Goal: Information Seeking & Learning: Learn about a topic

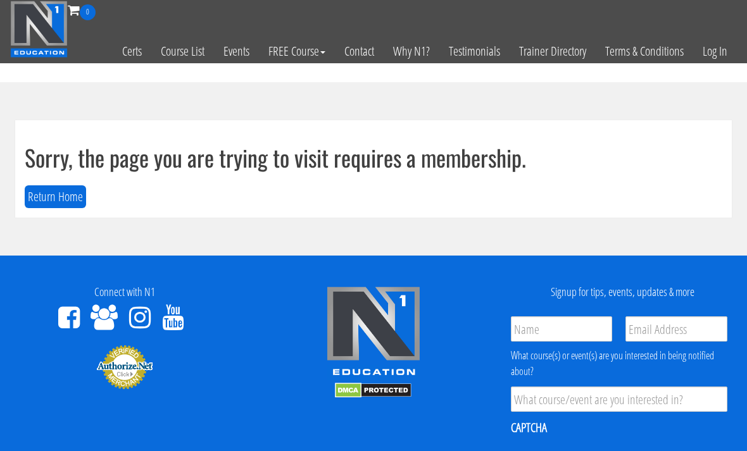
click at [717, 73] on link "Log In" at bounding box center [715, 51] width 44 height 62
click at [714, 55] on link "Log In" at bounding box center [715, 51] width 44 height 62
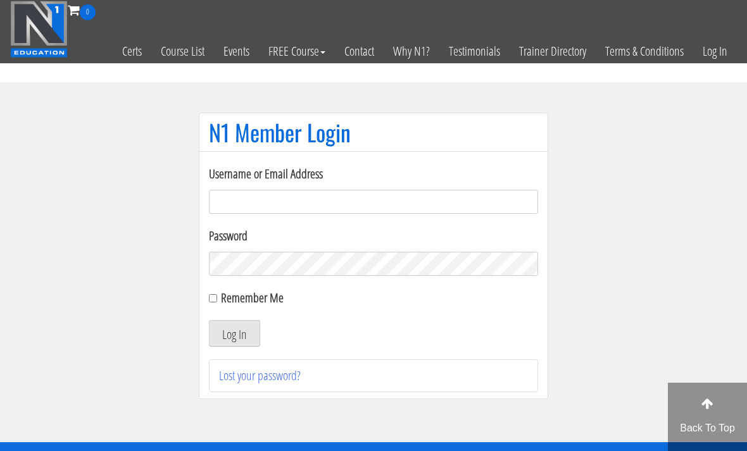
scroll to position [90, 0]
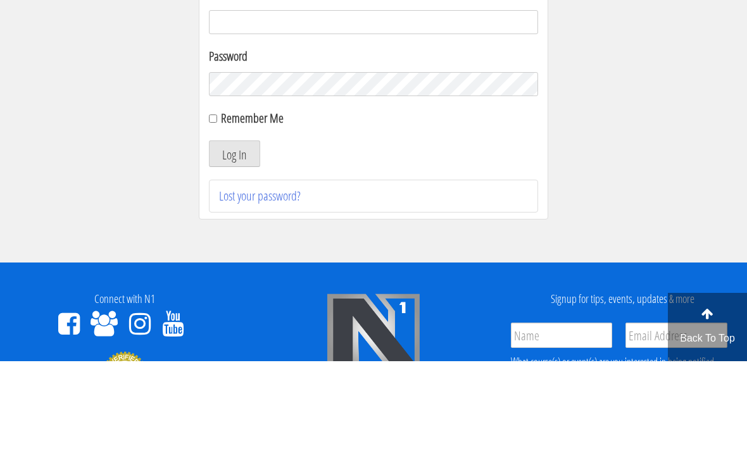
type input "[EMAIL_ADDRESS][DOMAIN_NAME]"
click at [234, 244] on button "Log In" at bounding box center [234, 243] width 51 height 27
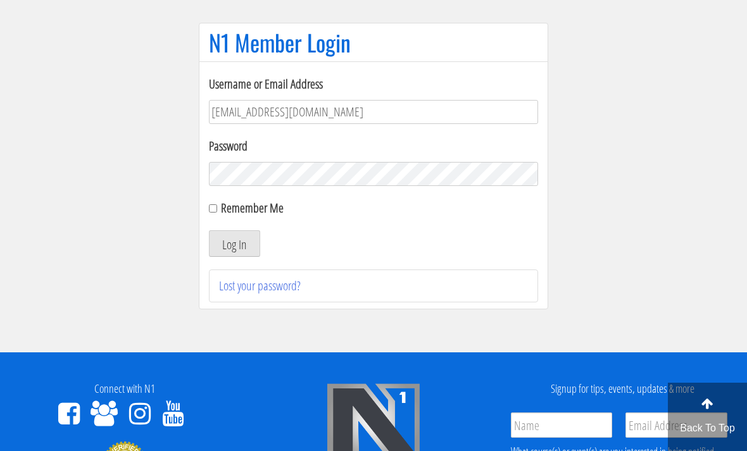
click at [240, 253] on button "Log In" at bounding box center [234, 243] width 51 height 27
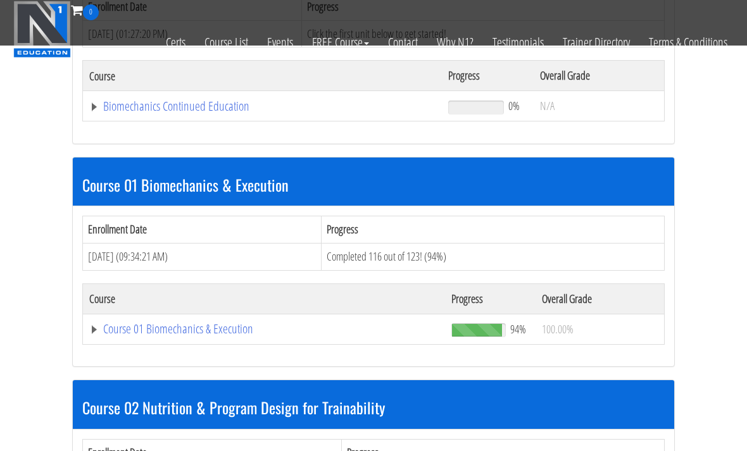
scroll to position [255, 0]
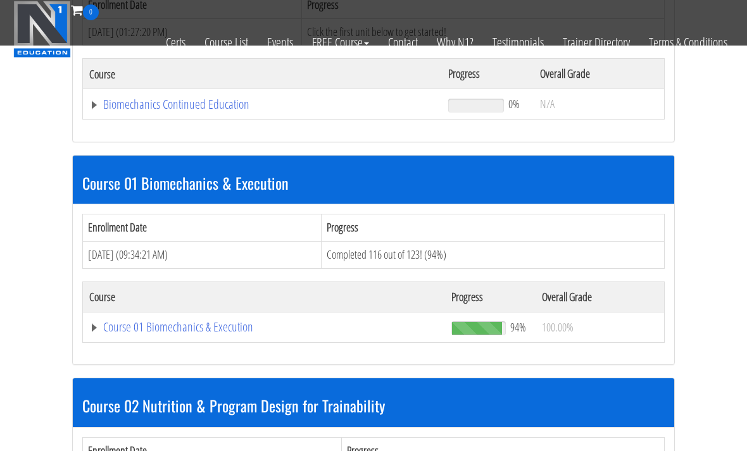
click at [217, 99] on link "Biomechanics Continued Education" at bounding box center [262, 104] width 346 height 13
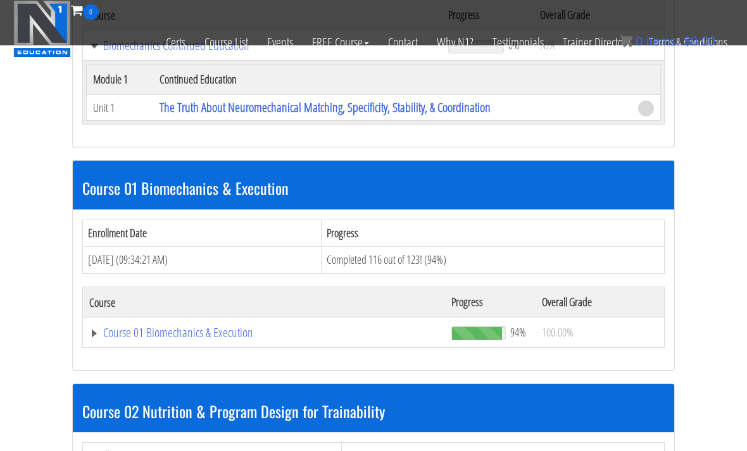
scroll to position [310, 0]
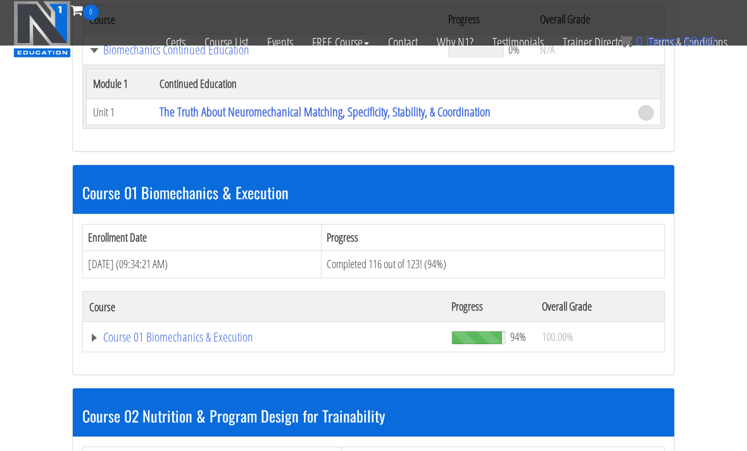
click at [480, 110] on link "The Truth About Neuromechanical Matching, Specificity, Stability, & Coordination" at bounding box center [325, 111] width 331 height 17
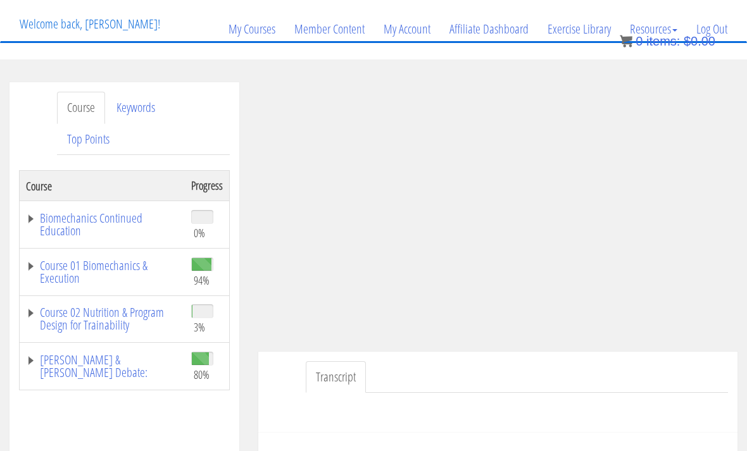
scroll to position [80, 0]
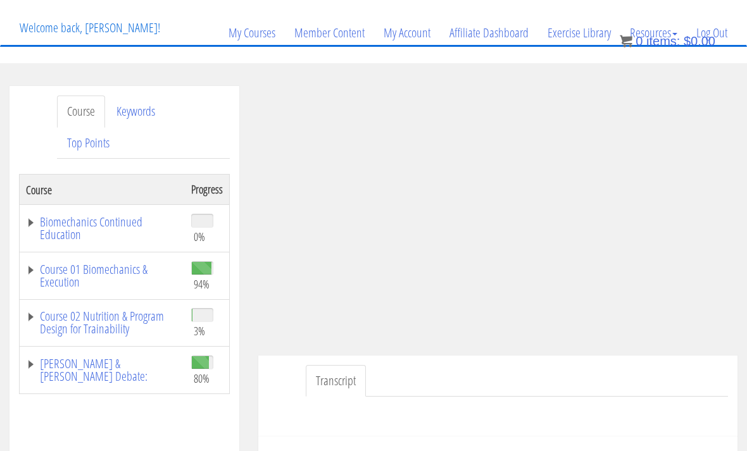
click at [97, 271] on link "Course 01 Biomechanics & Execution" at bounding box center [102, 275] width 153 height 25
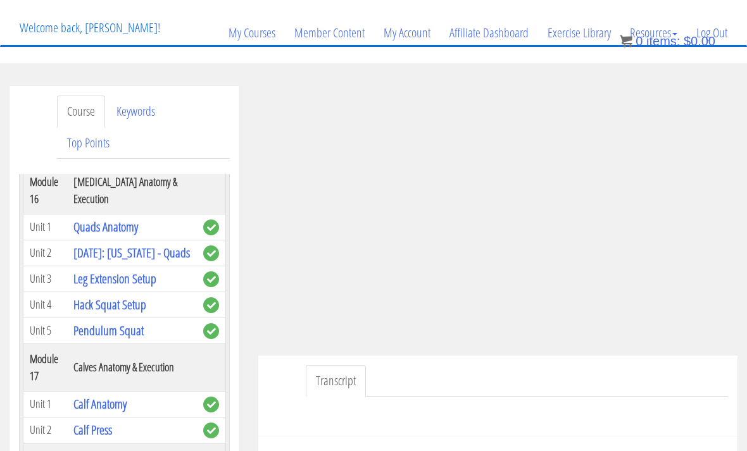
scroll to position [4114, 0]
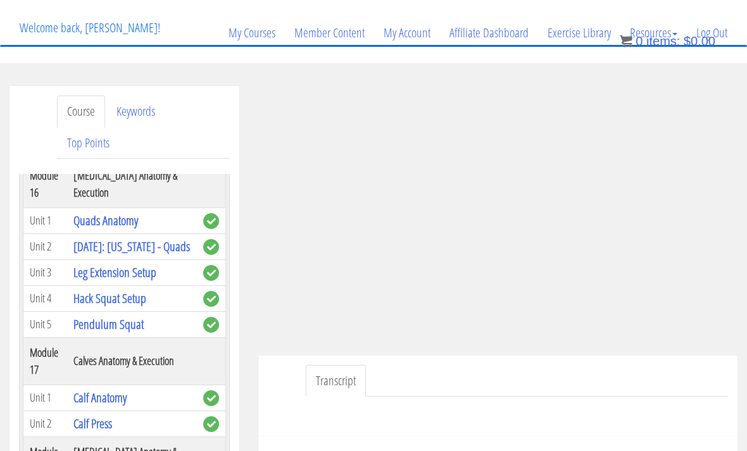
click at [115, 104] on link "Glute Bridge" at bounding box center [117, 95] width 89 height 17
click at [108, 104] on link "Glute Bridge" at bounding box center [117, 95] width 89 height 17
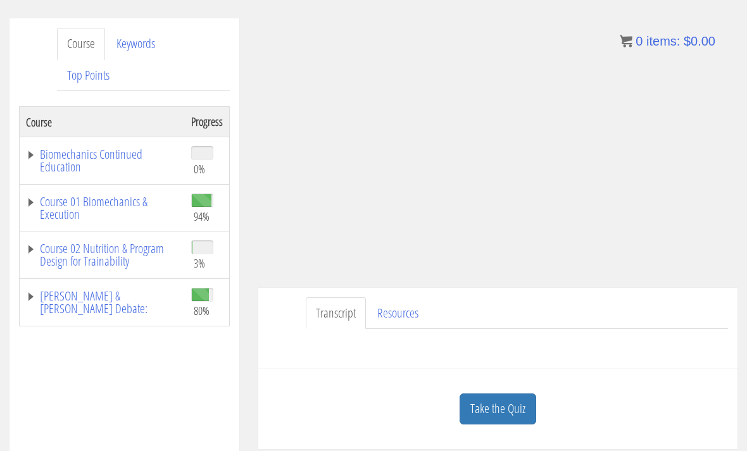
scroll to position [137, 0]
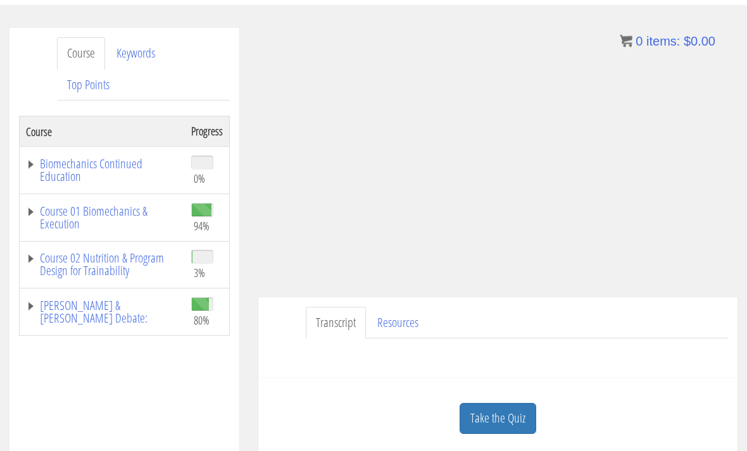
click at [56, 266] on link "Course 02 Nutrition & Program Design for Trainability" at bounding box center [102, 265] width 153 height 25
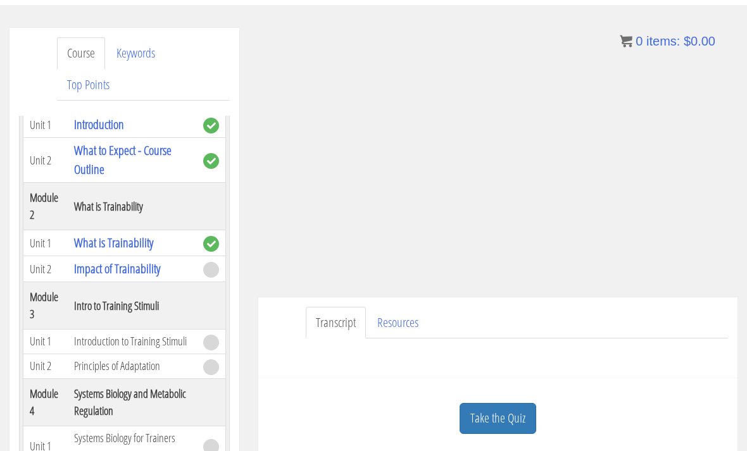
scroll to position [237, 0]
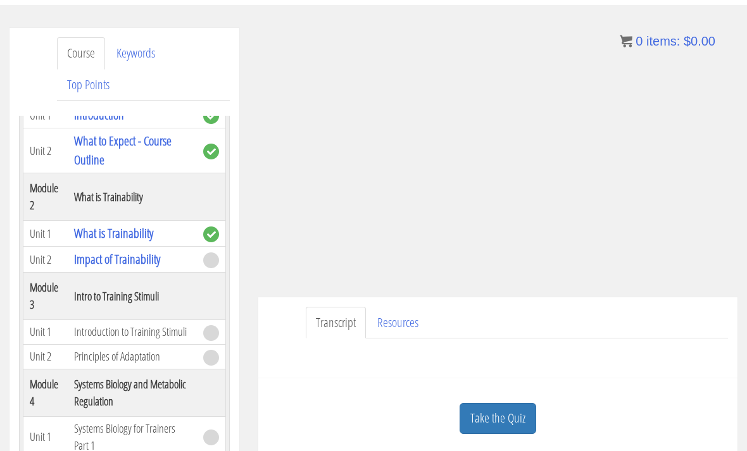
click at [77, 266] on link "Impact of Trainability" at bounding box center [117, 259] width 86 height 17
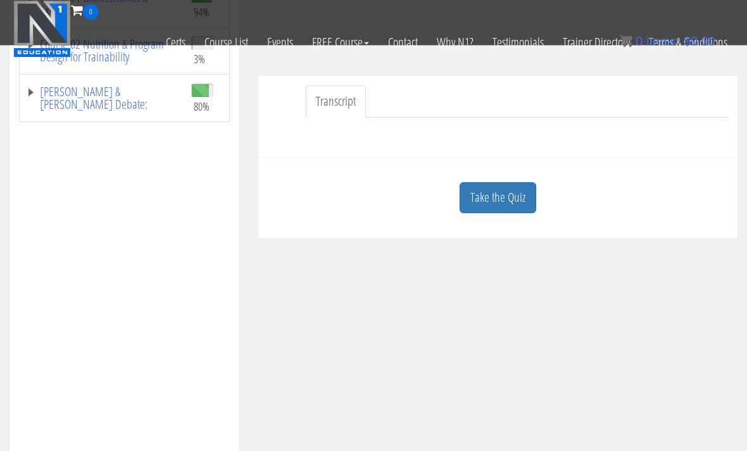
scroll to position [272, 0]
click at [496, 210] on link "Take the Quiz" at bounding box center [498, 197] width 77 height 31
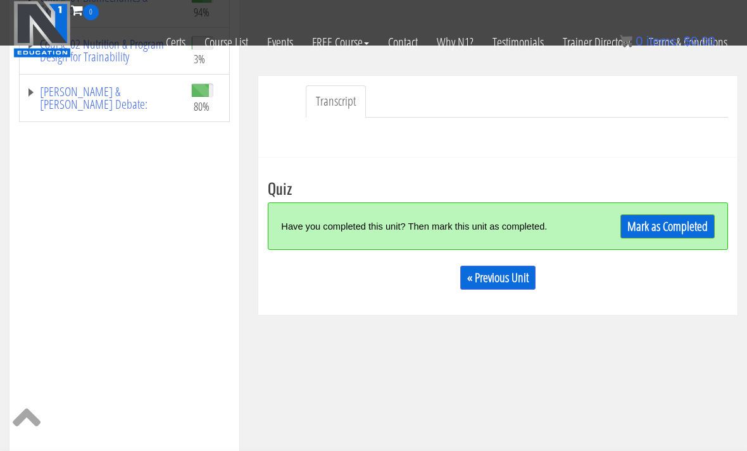
click at [638, 236] on link "Mark as Completed" at bounding box center [667, 227] width 94 height 24
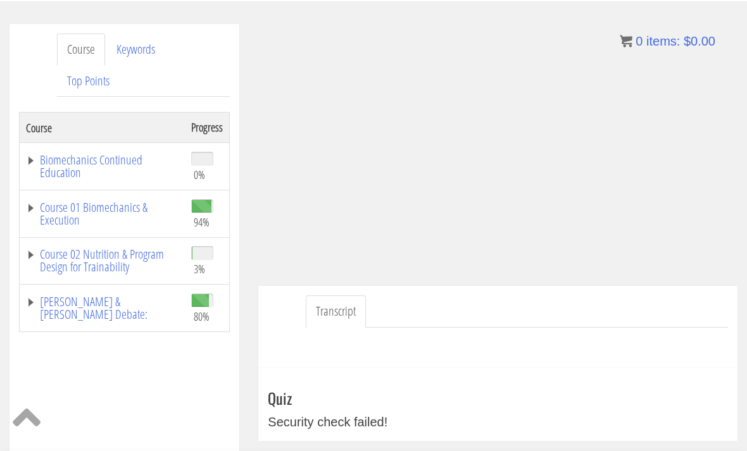
scroll to position [141, 0]
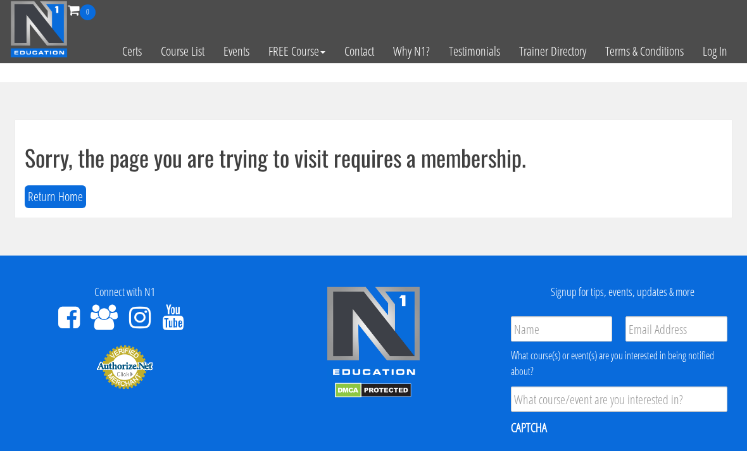
click at [718, 63] on link "Log In" at bounding box center [715, 51] width 44 height 62
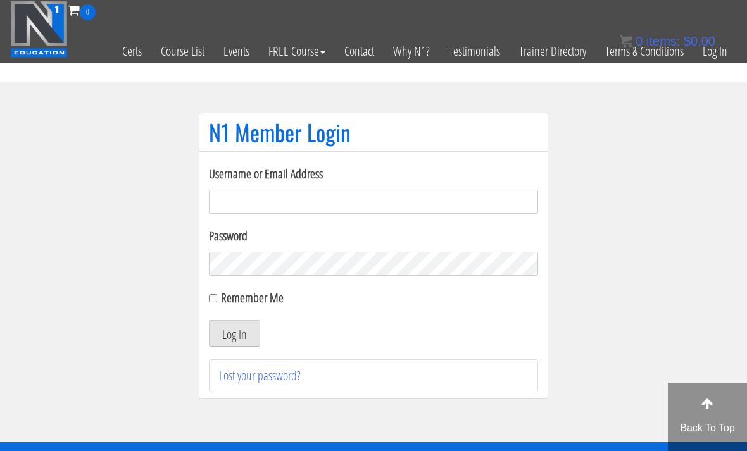
type input "[EMAIL_ADDRESS][DOMAIN_NAME]"
click at [234, 334] on button "Log In" at bounding box center [234, 333] width 51 height 27
click at [246, 327] on button "Log In" at bounding box center [234, 333] width 51 height 27
click at [249, 339] on button "Log In" at bounding box center [234, 333] width 51 height 27
click at [217, 294] on input "Remember Me" at bounding box center [213, 298] width 8 height 8
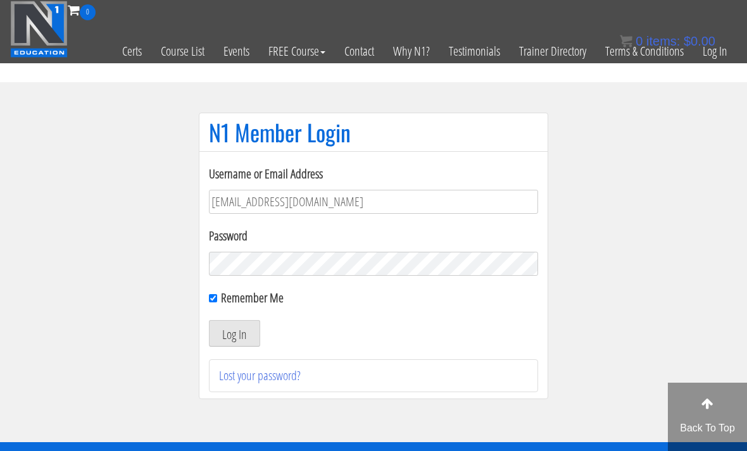
click at [223, 289] on label "Remember Me" at bounding box center [252, 297] width 63 height 17
click at [217, 294] on input "Remember Me" at bounding box center [213, 298] width 8 height 8
click at [216, 294] on input "Remember Me" at bounding box center [213, 298] width 8 height 8
click at [234, 330] on button "Log In" at bounding box center [234, 333] width 51 height 27
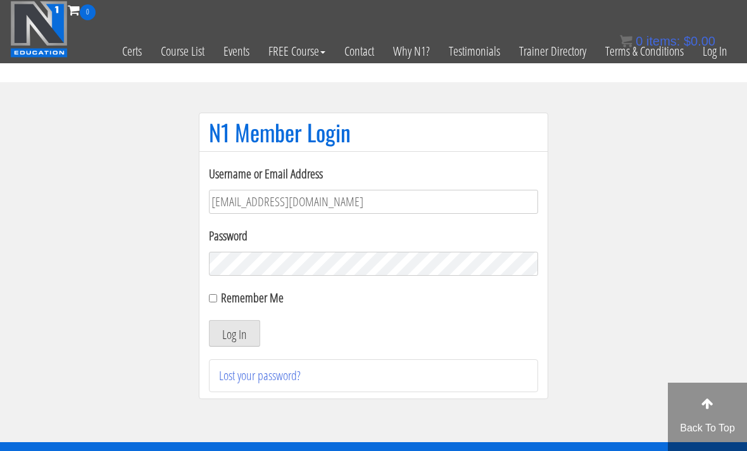
scroll to position [8, 0]
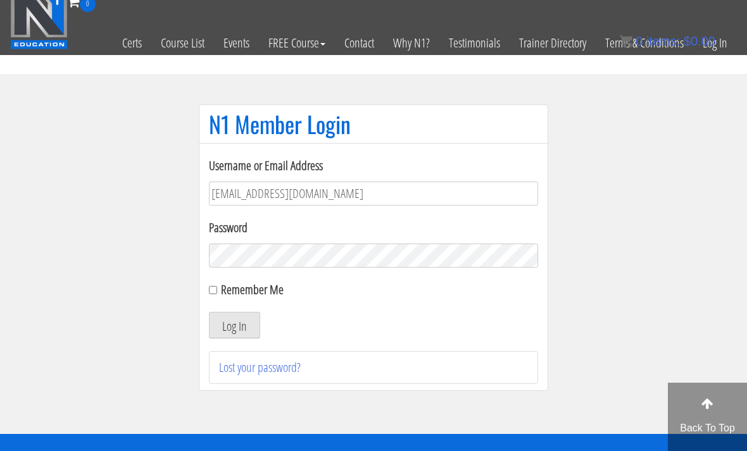
click at [223, 290] on label "Remember Me" at bounding box center [252, 289] width 63 height 17
click at [217, 290] on input "Remember Me" at bounding box center [213, 290] width 8 height 8
click at [212, 301] on form "Username or Email Address robbrowne25@gmail.com Password Remember Me Log In" at bounding box center [373, 247] width 329 height 182
click at [211, 294] on input "Remember Me" at bounding box center [213, 290] width 8 height 8
checkbox input "false"
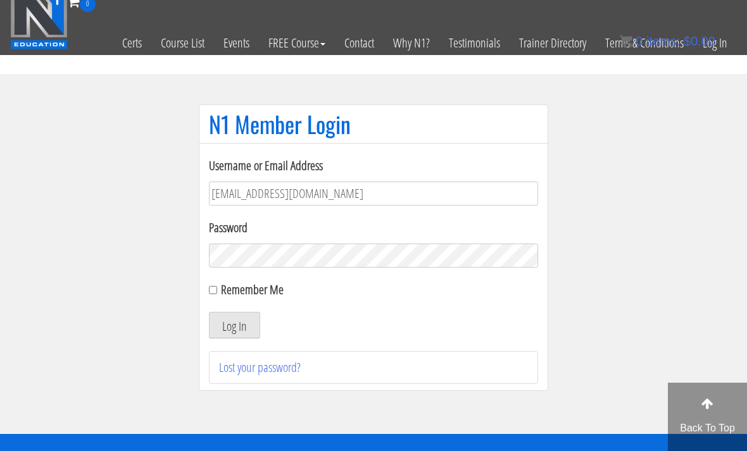
click at [247, 339] on button "Log In" at bounding box center [234, 325] width 51 height 27
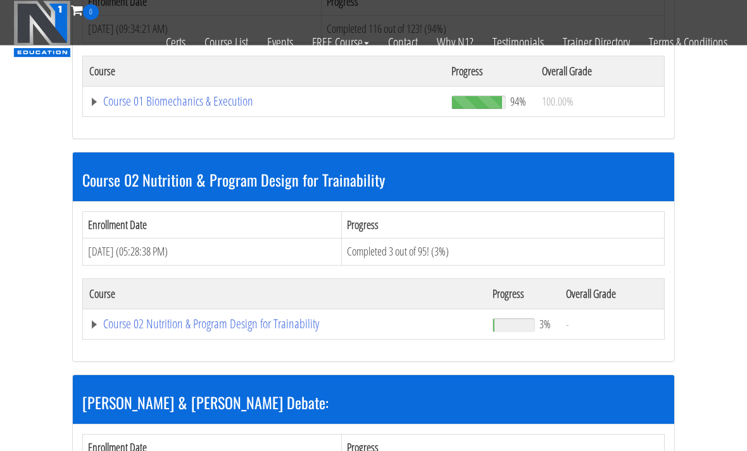
scroll to position [508, 0]
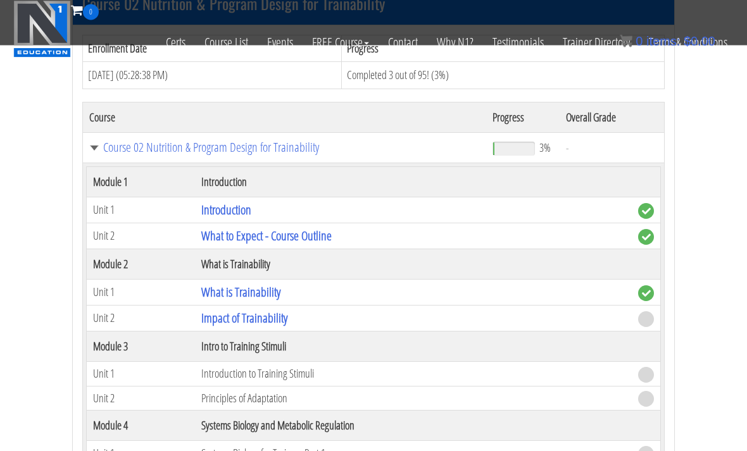
scroll to position [656, 0]
click at [271, 320] on link "Impact of Trainability" at bounding box center [244, 319] width 86 height 17
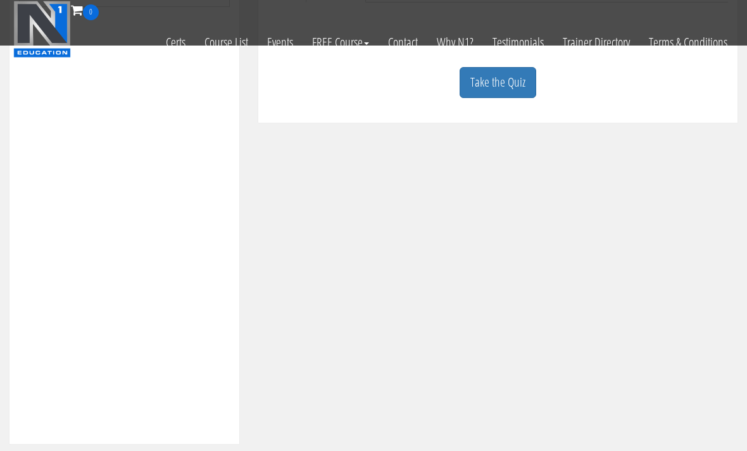
click at [518, 88] on link "Take the Quiz" at bounding box center [498, 82] width 77 height 31
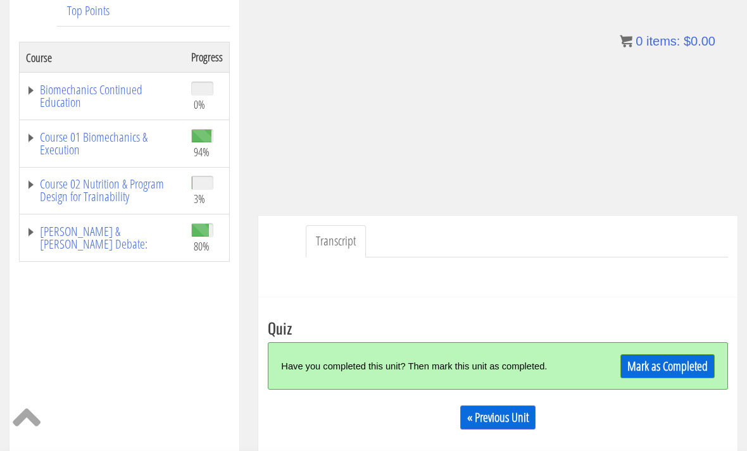
scroll to position [211, 0]
click at [694, 368] on link "Mark as Completed" at bounding box center [667, 367] width 94 height 24
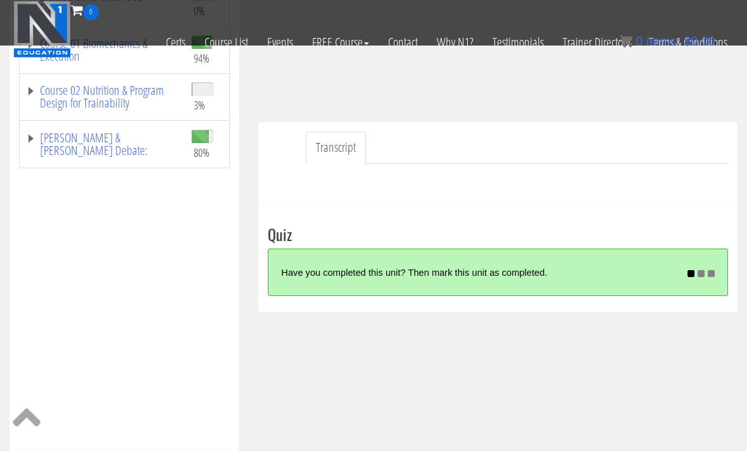
scroll to position [237, 0]
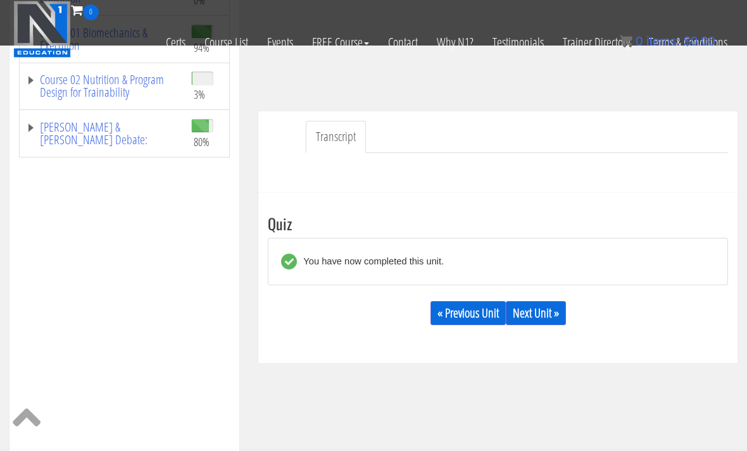
click at [554, 315] on link "Next Unit »" at bounding box center [536, 313] width 60 height 24
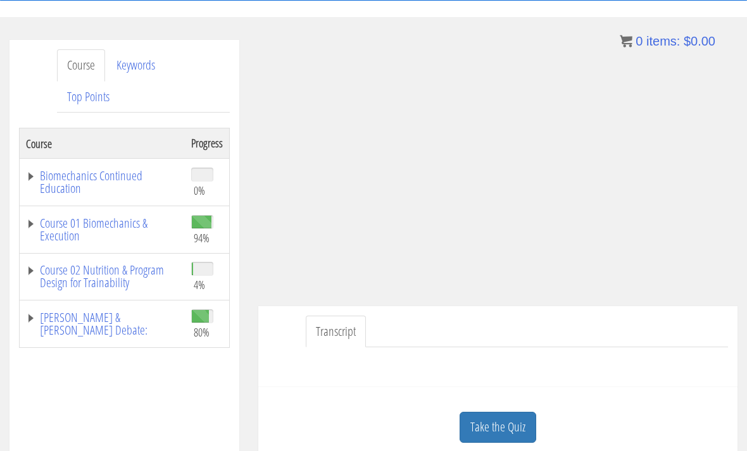
scroll to position [131, 0]
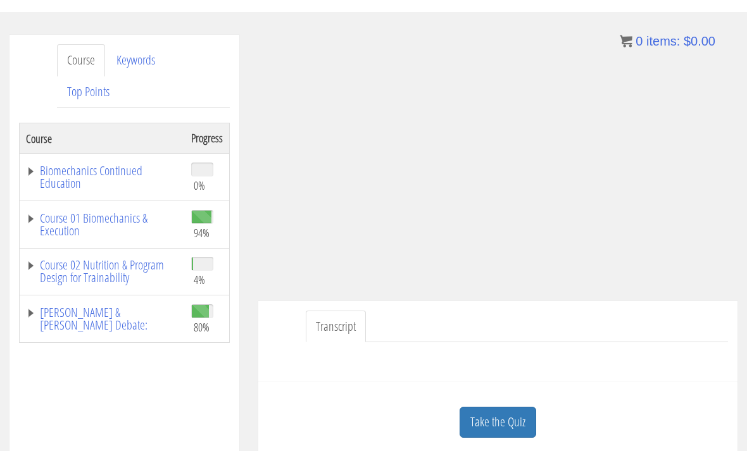
click at [468, 411] on link "Take the Quiz" at bounding box center [498, 422] width 77 height 31
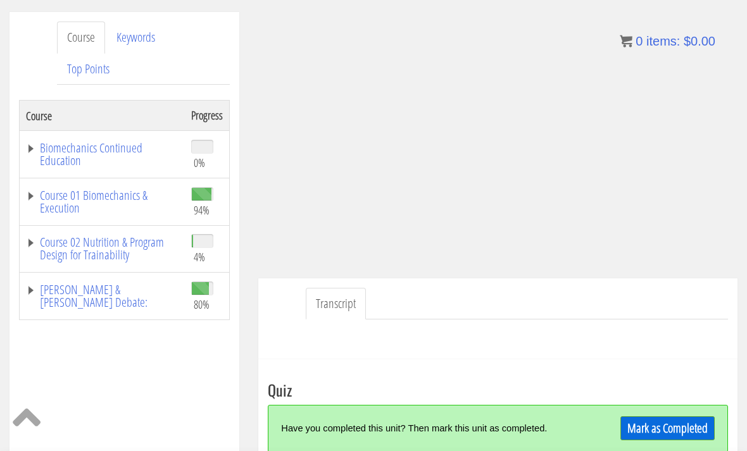
scroll to position [166, 0]
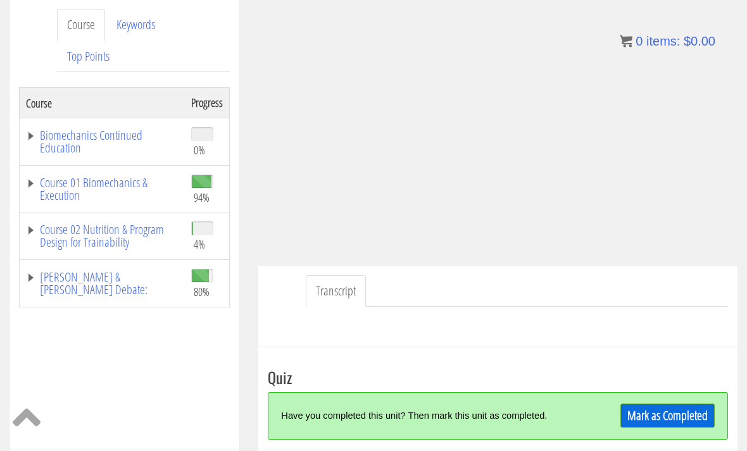
click at [645, 427] on link "Mark as Completed" at bounding box center [667, 416] width 94 height 24
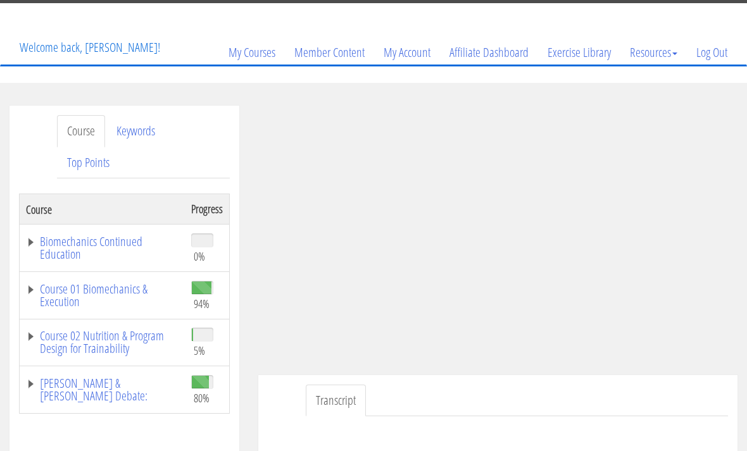
scroll to position [61, 0]
